Goal: Navigation & Orientation: Find specific page/section

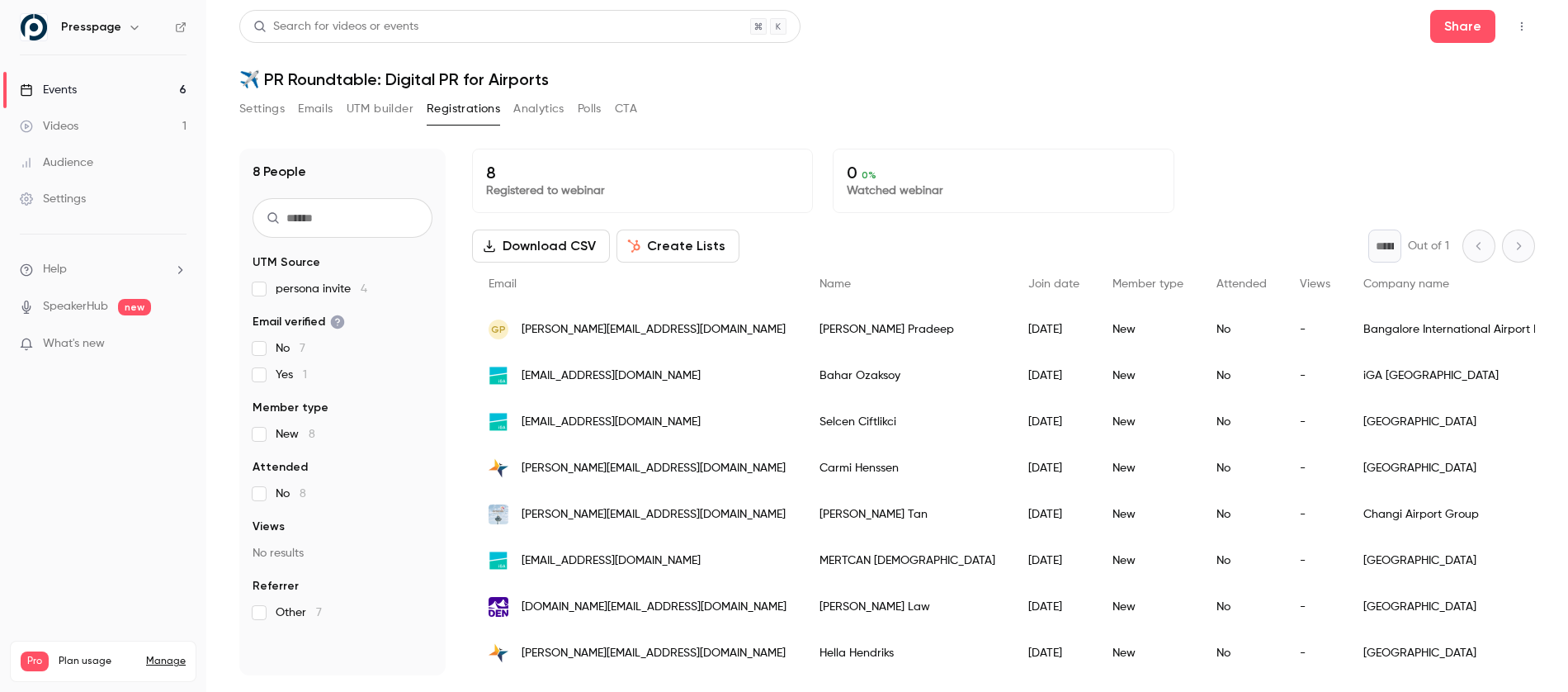
scroll to position [1, 0]
click at [62, 118] on div "Videos" at bounding box center [49, 126] width 59 height 17
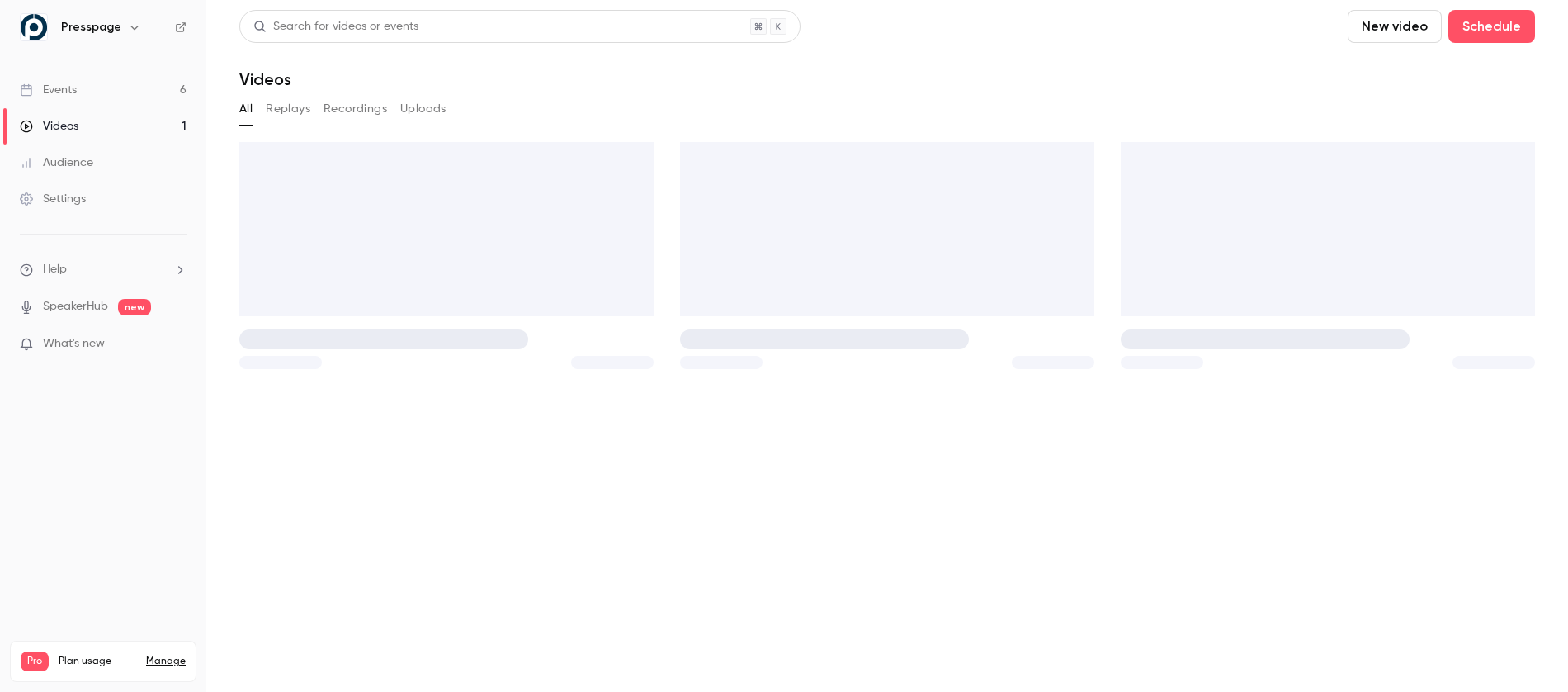
click at [62, 94] on div "Events" at bounding box center [48, 90] width 57 height 17
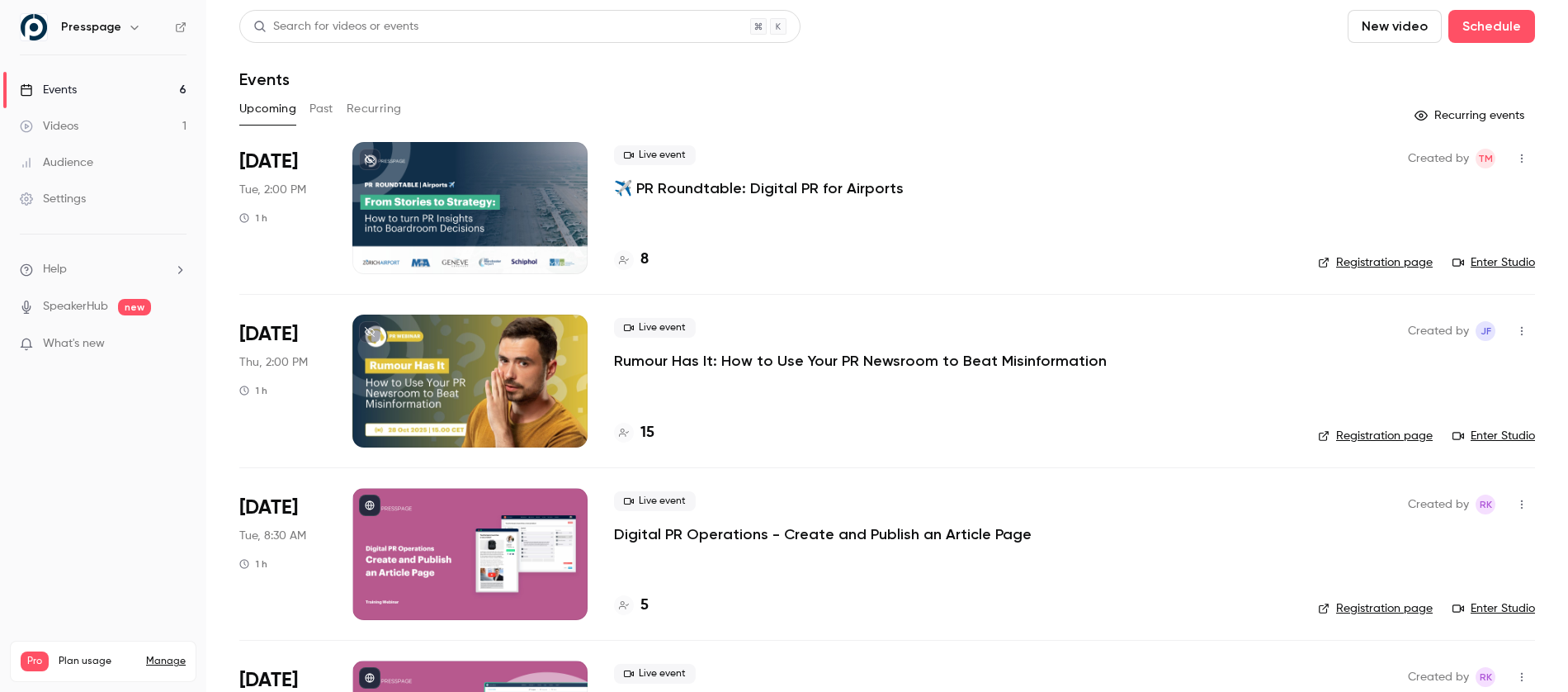
click at [469, 358] on div at bounding box center [469, 380] width 235 height 132
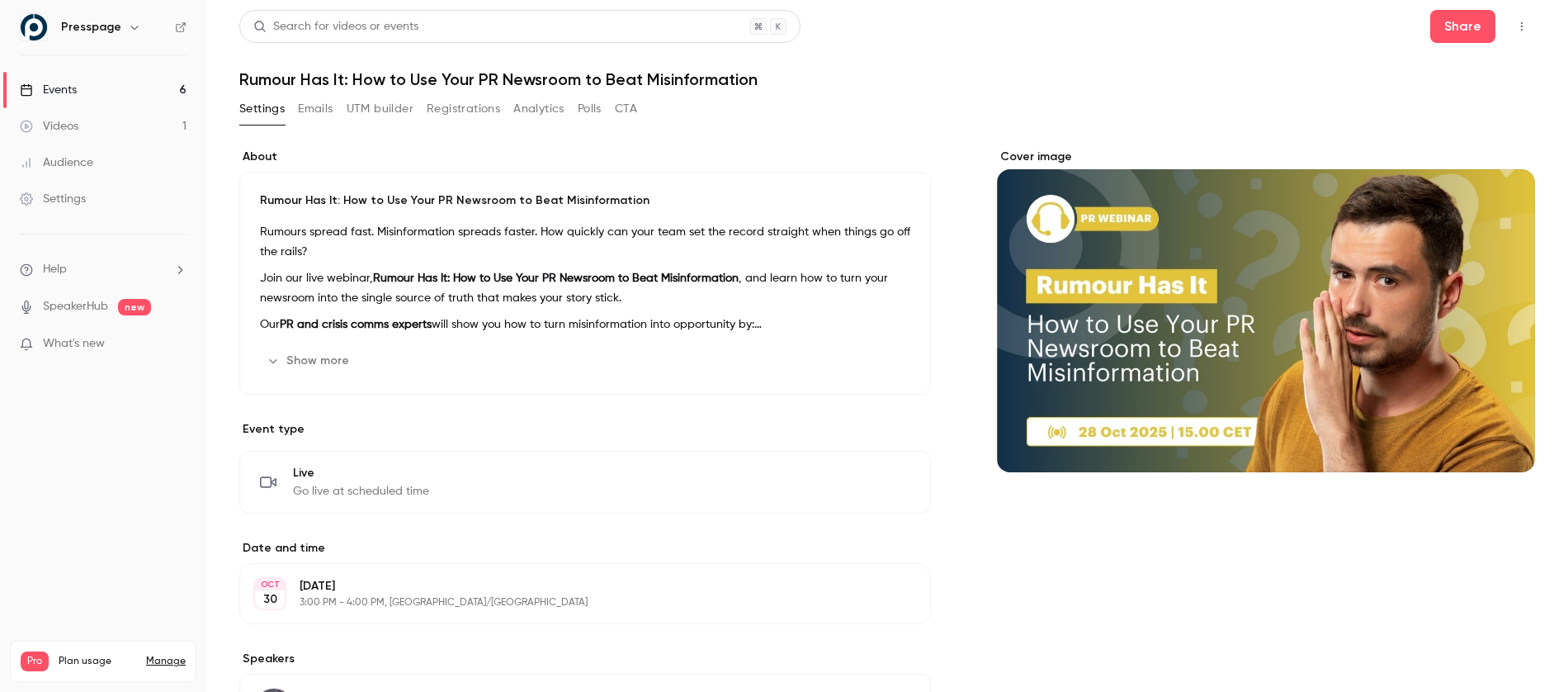
click at [458, 113] on button "Registrations" at bounding box center [463, 109] width 74 height 26
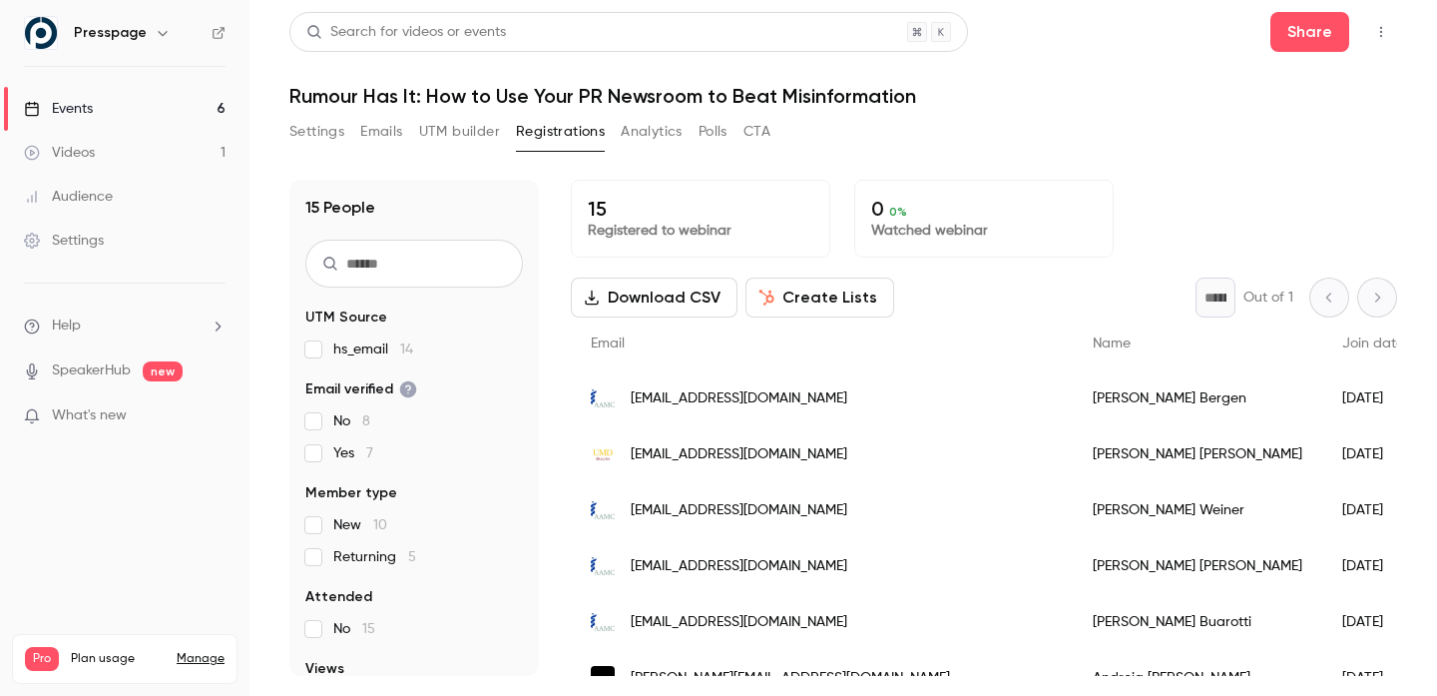
click at [320, 122] on button "Settings" at bounding box center [316, 132] width 55 height 32
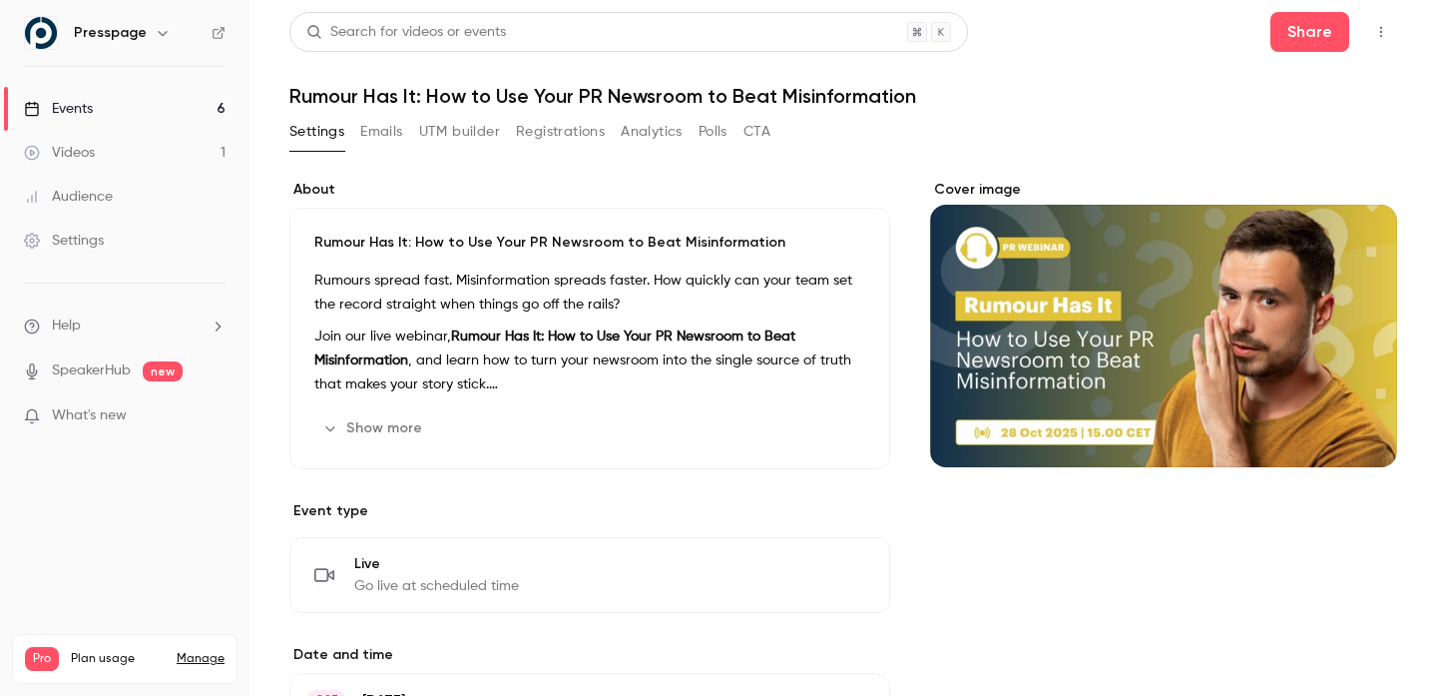
click at [90, 113] on div "Events" at bounding box center [58, 109] width 69 height 20
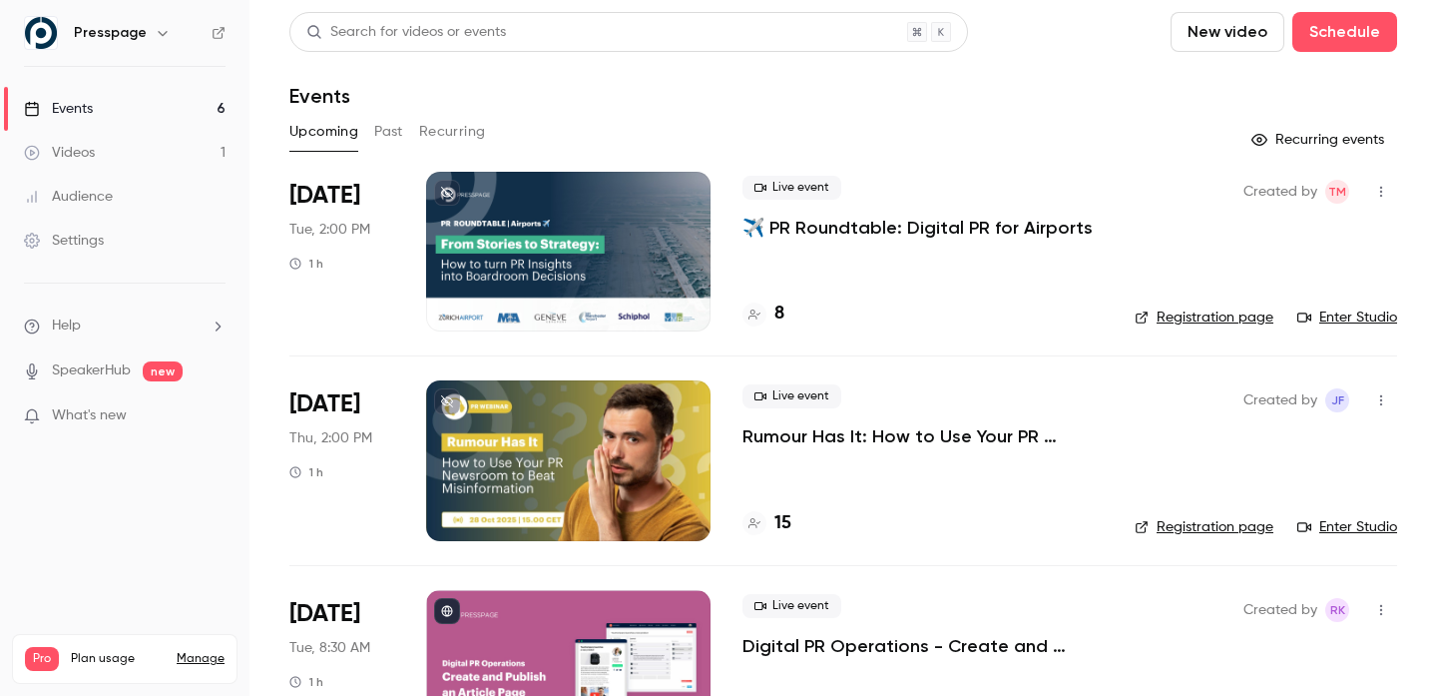
click at [584, 102] on div "Events" at bounding box center [843, 96] width 1108 height 24
